Goal: Task Accomplishment & Management: Use online tool/utility

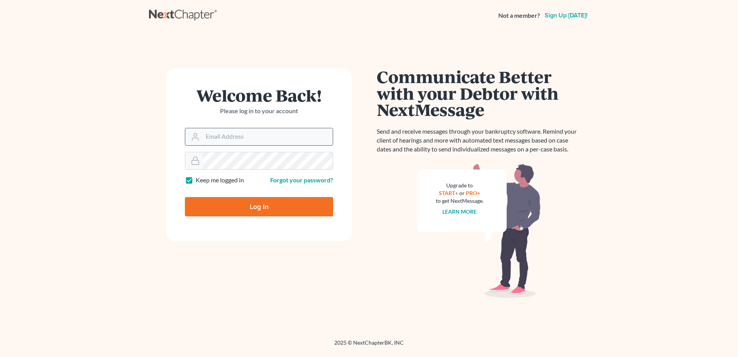
click at [277, 137] on input "Email Address" at bounding box center [268, 136] width 130 height 17
type input "[PERSON_NAME][EMAIL_ADDRESS][DOMAIN_NAME]"
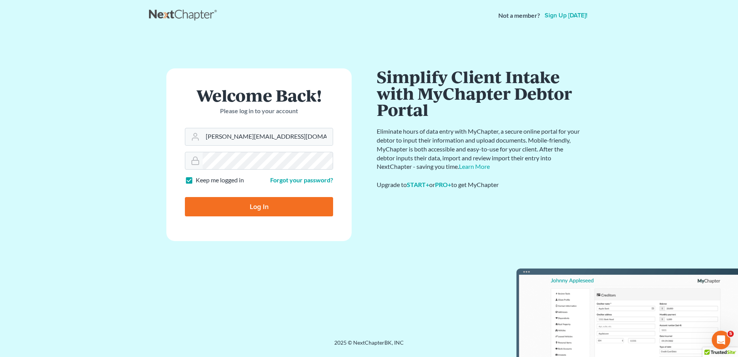
click at [278, 209] on input "Log In" at bounding box center [259, 206] width 148 height 19
type input "Thinking..."
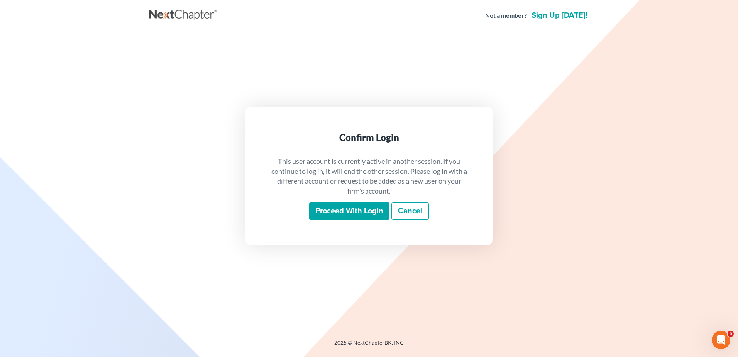
click at [352, 209] on input "Proceed with login" at bounding box center [349, 211] width 80 height 18
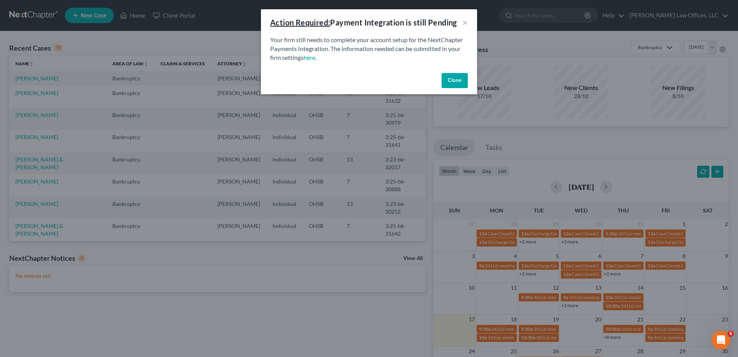
click at [452, 88] on button "Close" at bounding box center [455, 80] width 26 height 15
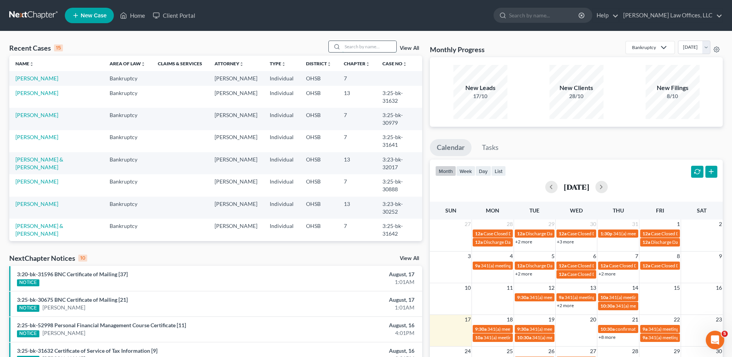
click at [381, 48] on input "search" at bounding box center [369, 46] width 54 height 11
type input "miles"
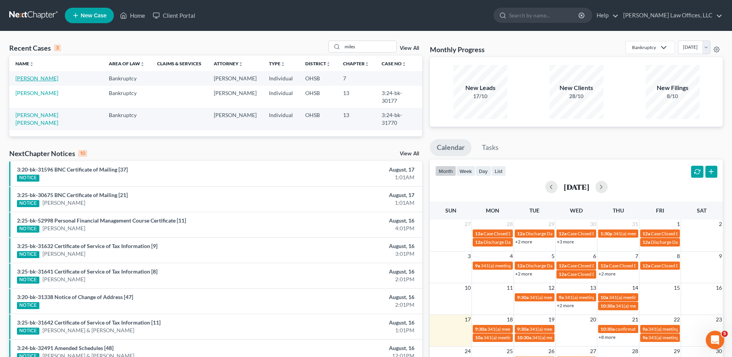
click at [44, 78] on link "[PERSON_NAME]" at bounding box center [36, 78] width 43 height 7
